Goal: Information Seeking & Learning: Learn about a topic

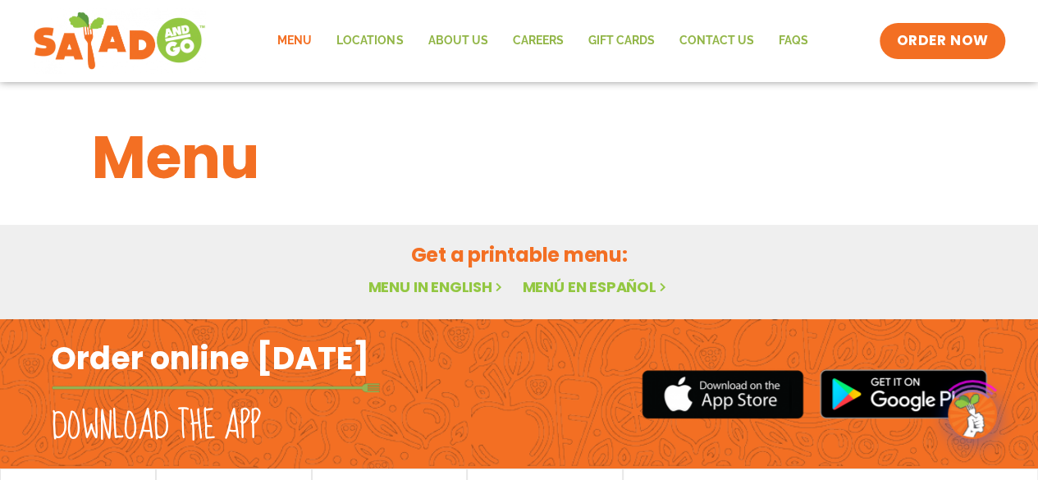
click at [429, 283] on link "Menu in English" at bounding box center [437, 286] width 138 height 21
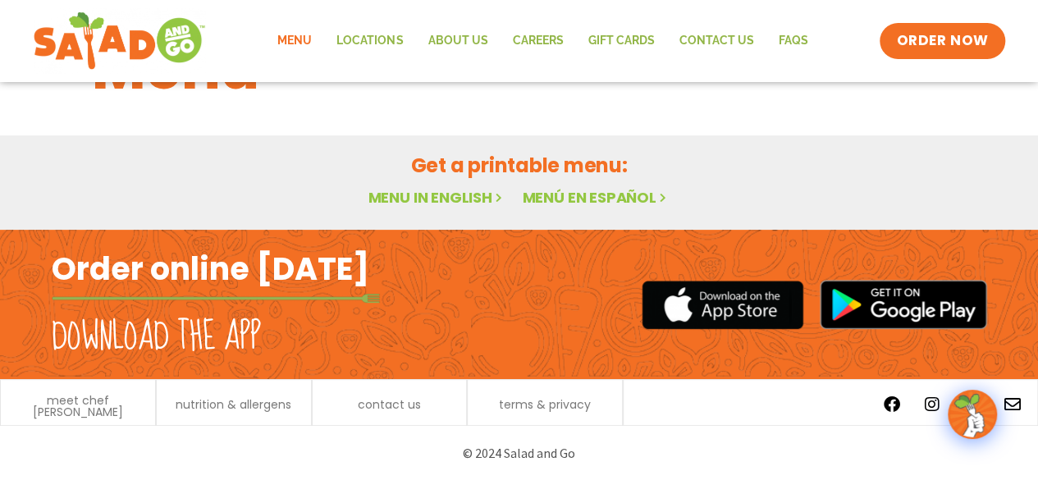
click at [298, 39] on link "Menu" at bounding box center [294, 41] width 59 height 38
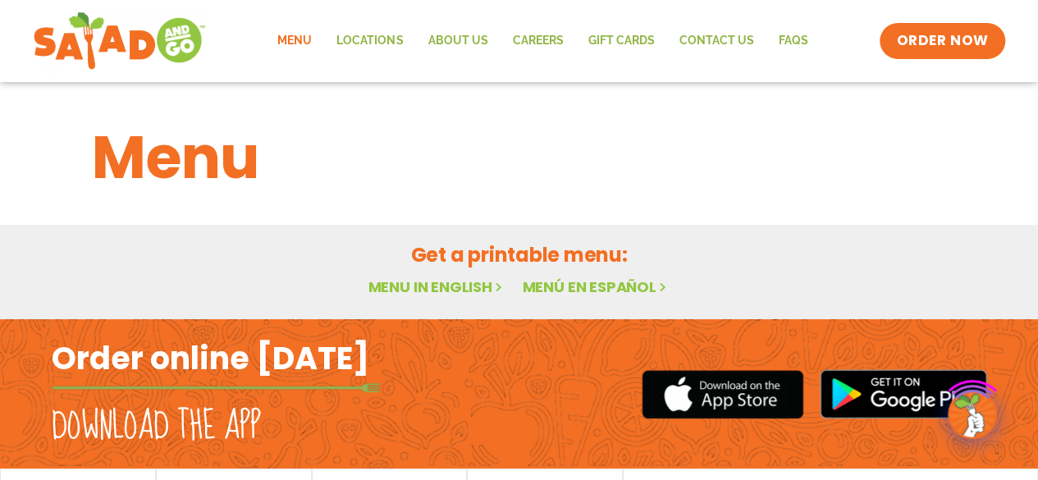
click at [196, 185] on h1 "Menu" at bounding box center [519, 157] width 855 height 89
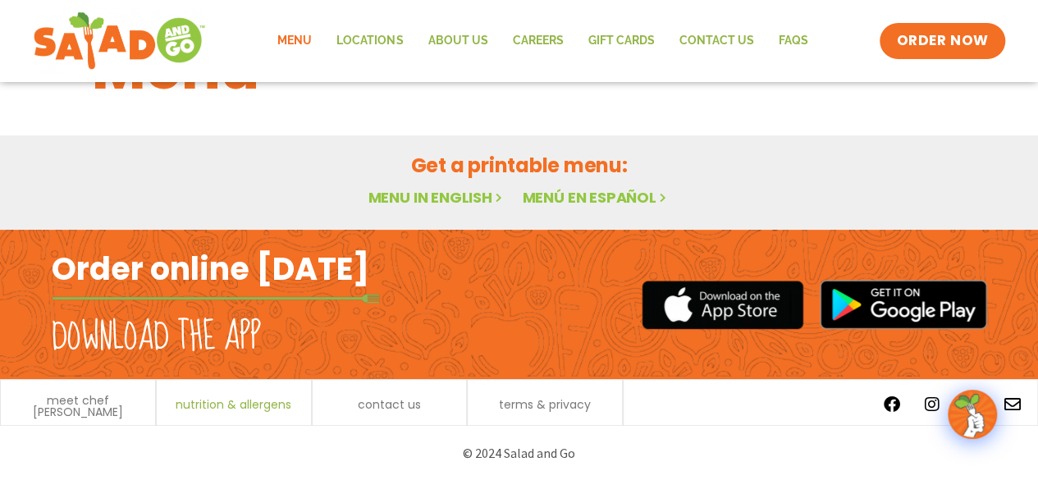
click at [251, 404] on span "nutrition & allergens" at bounding box center [234, 404] width 116 height 11
